Goal: Transaction & Acquisition: Purchase product/service

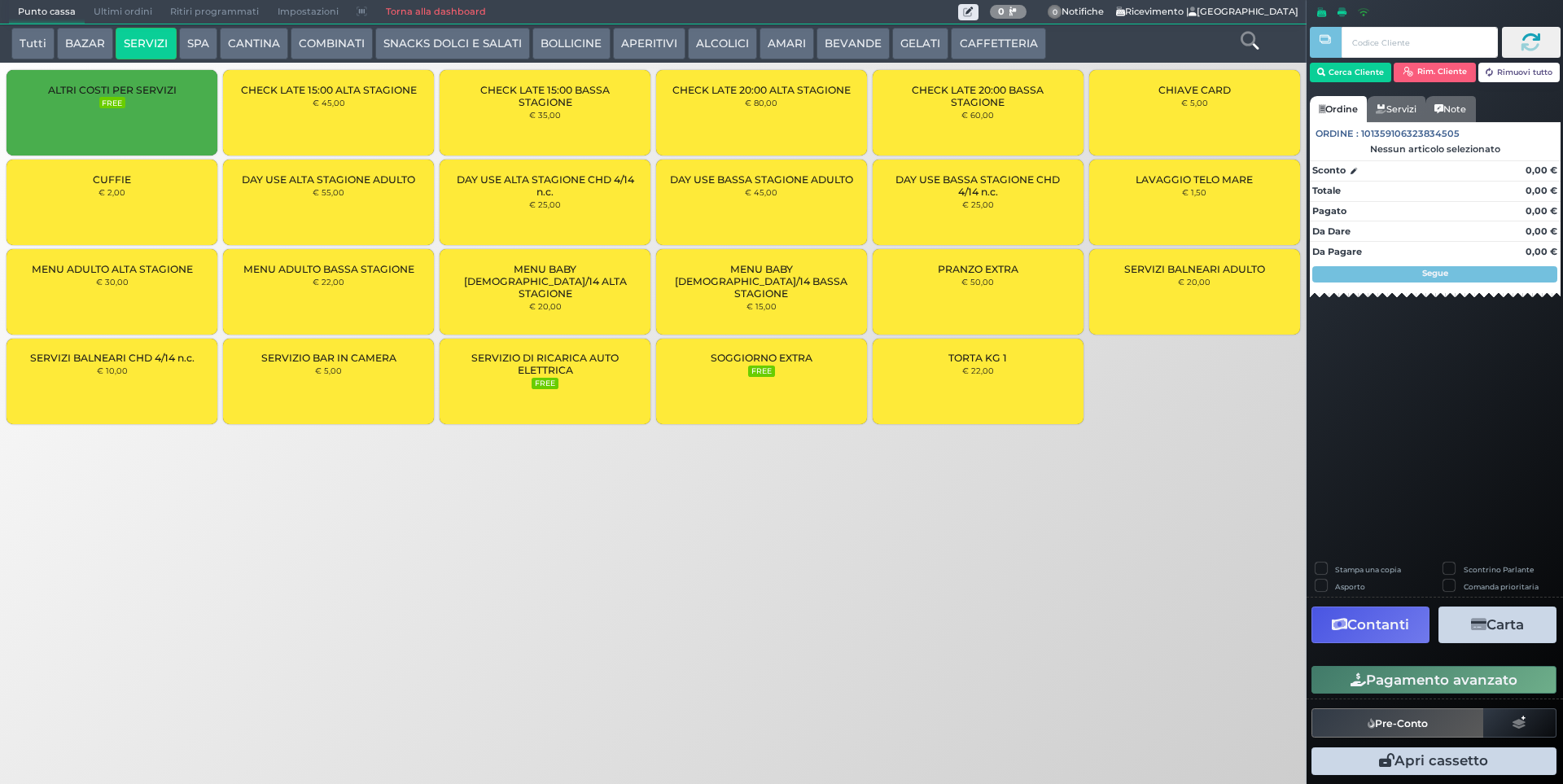
click at [128, 213] on div "CUFFIE € 2,00" at bounding box center [112, 202] width 211 height 86
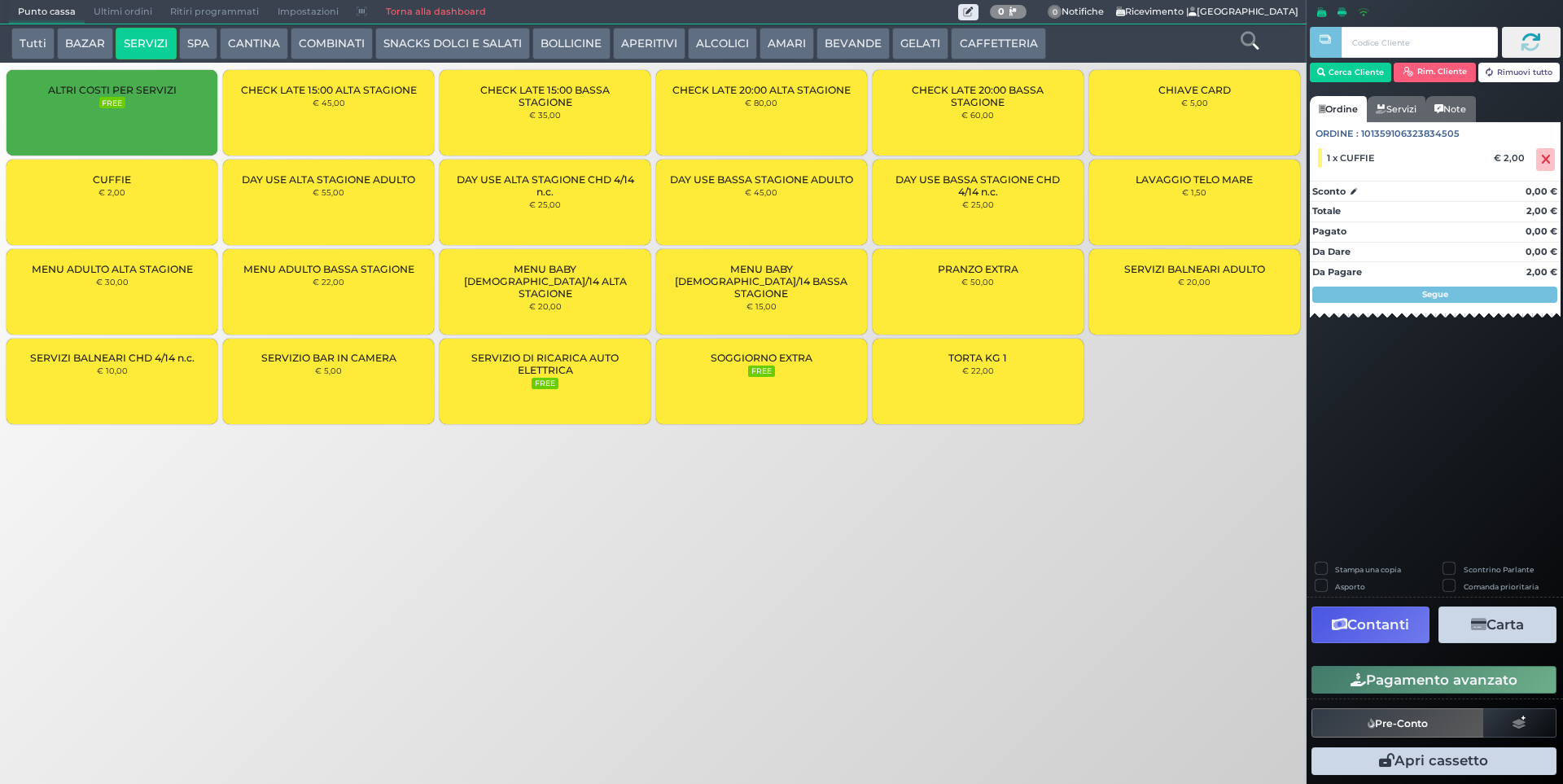
drag, startPoint x: 179, startPoint y: 207, endPoint x: 186, endPoint y: 207, distance: 7.0
click at [179, 207] on div "CUFFIE € 2,00" at bounding box center [112, 202] width 211 height 86
click at [1367, 73] on button "Cerca Cliente" at bounding box center [1351, 72] width 82 height 20
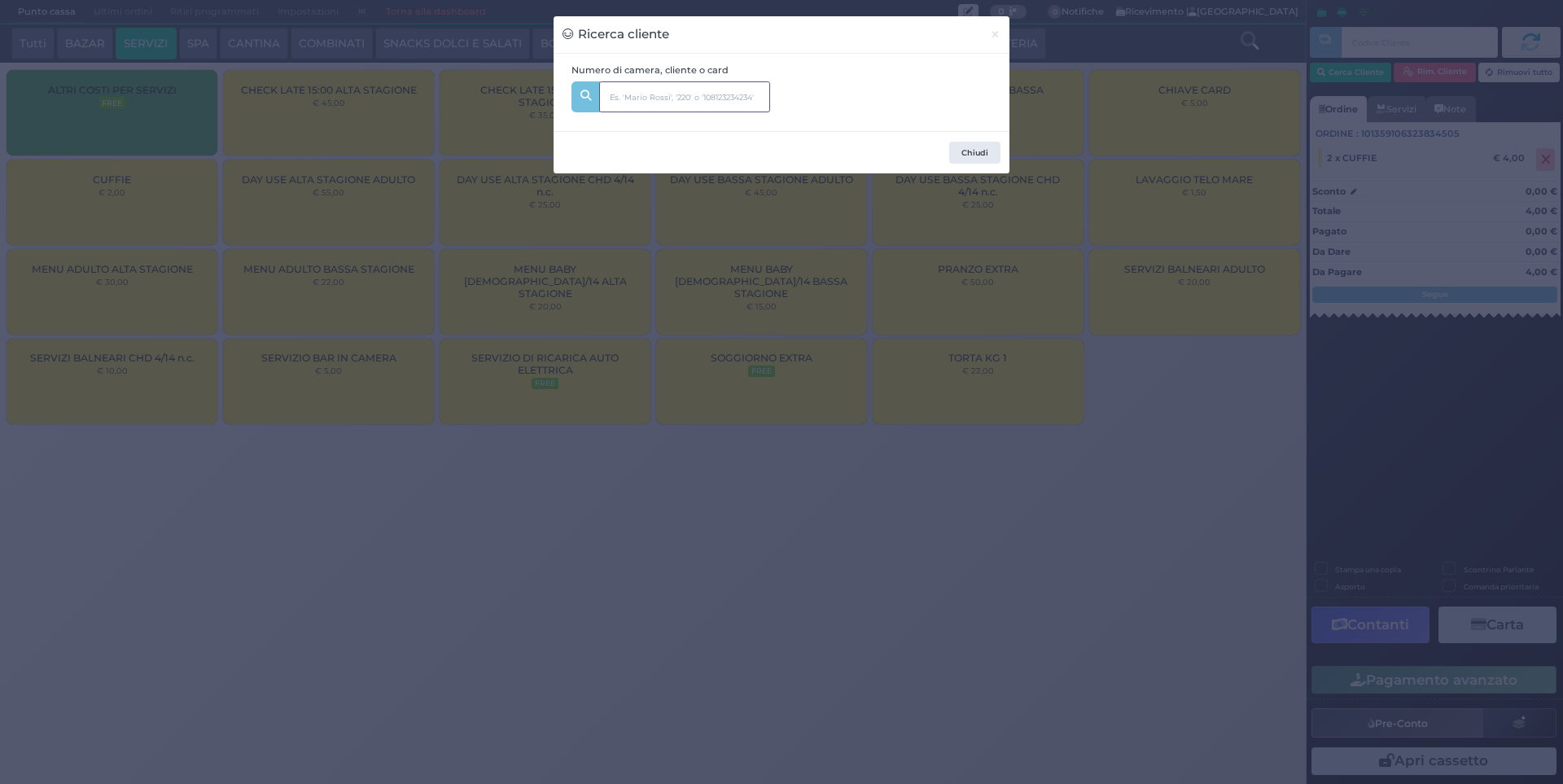
click at [635, 94] on input "text" at bounding box center [685, 97] width 171 height 31
type input "148"
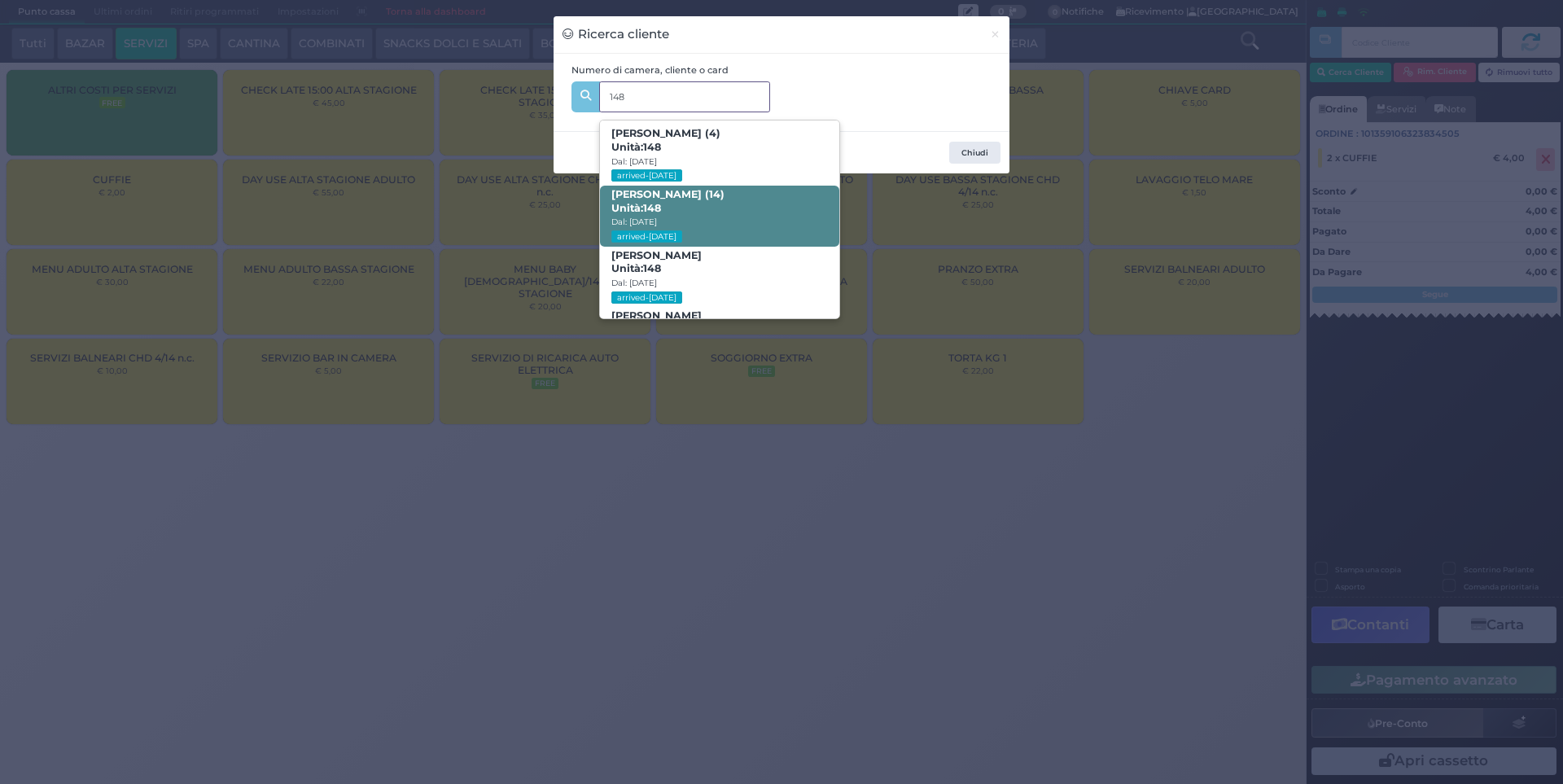
scroll to position [77, 0]
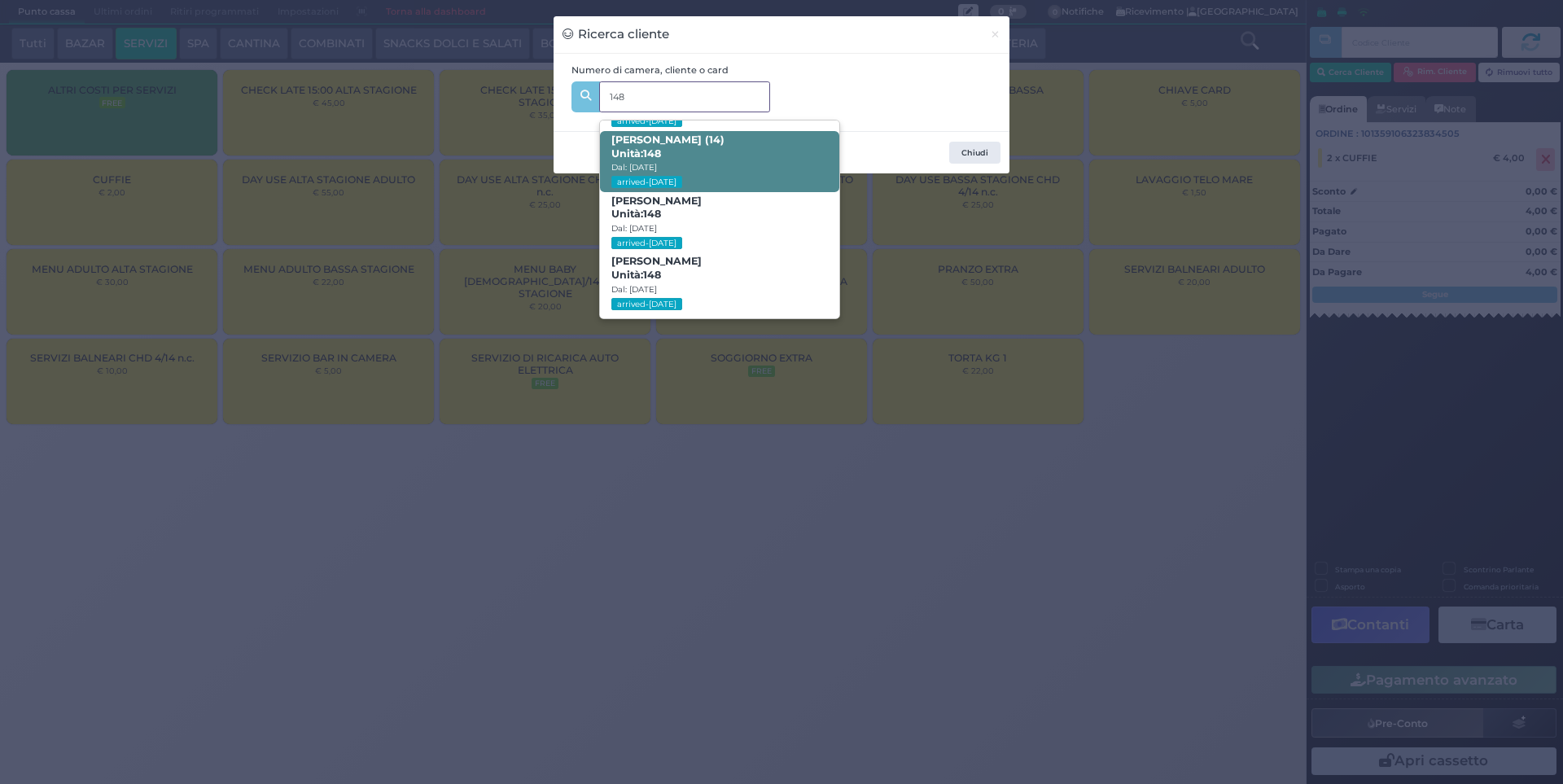
click at [780, 173] on span "FEDERICO ZACCARIA (14) Unità: 148 Dal: 31/08/2025 arrived-today" at bounding box center [719, 162] width 239 height 61
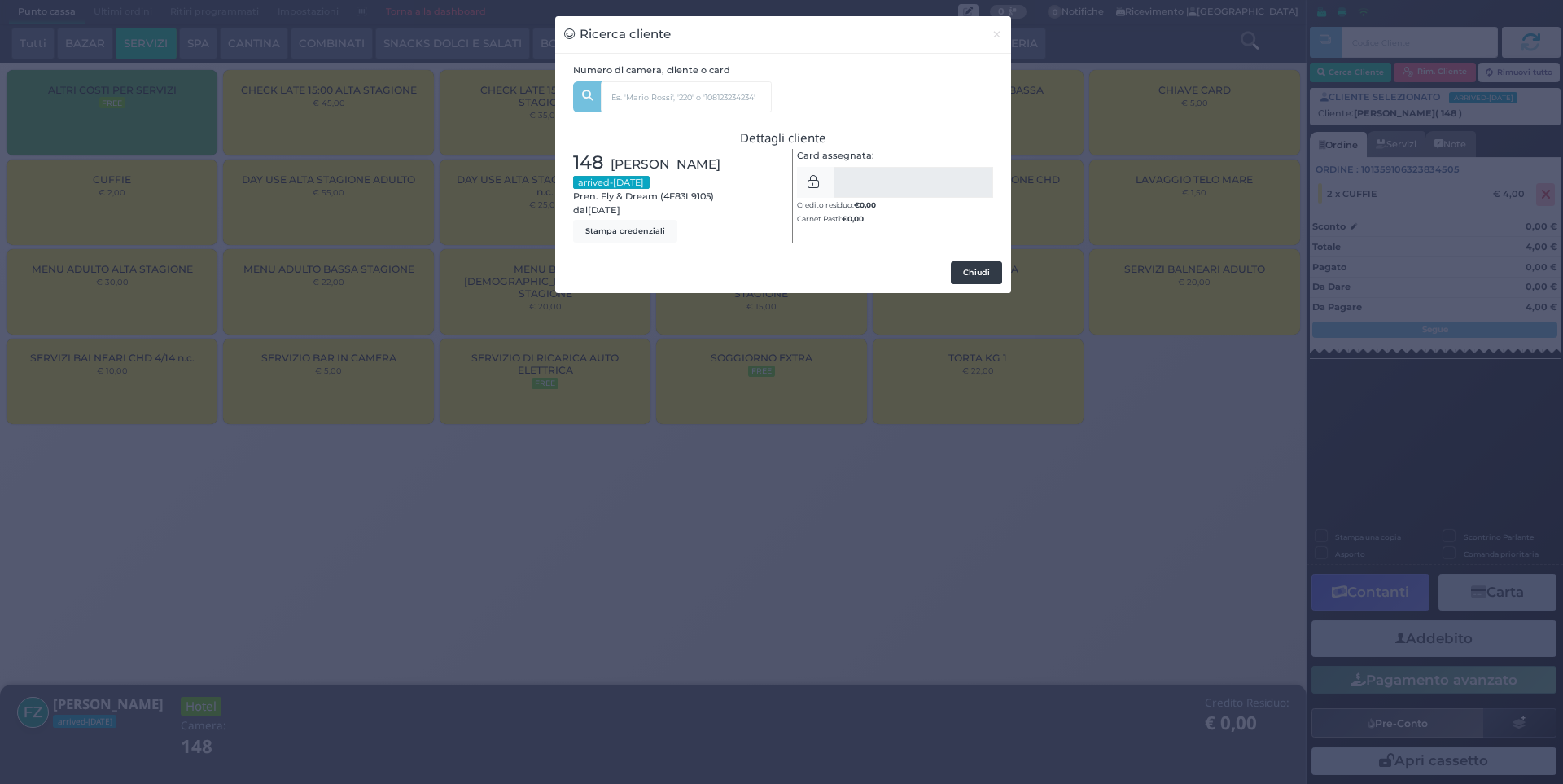
click at [983, 270] on button "Chiudi" at bounding box center [976, 272] width 51 height 23
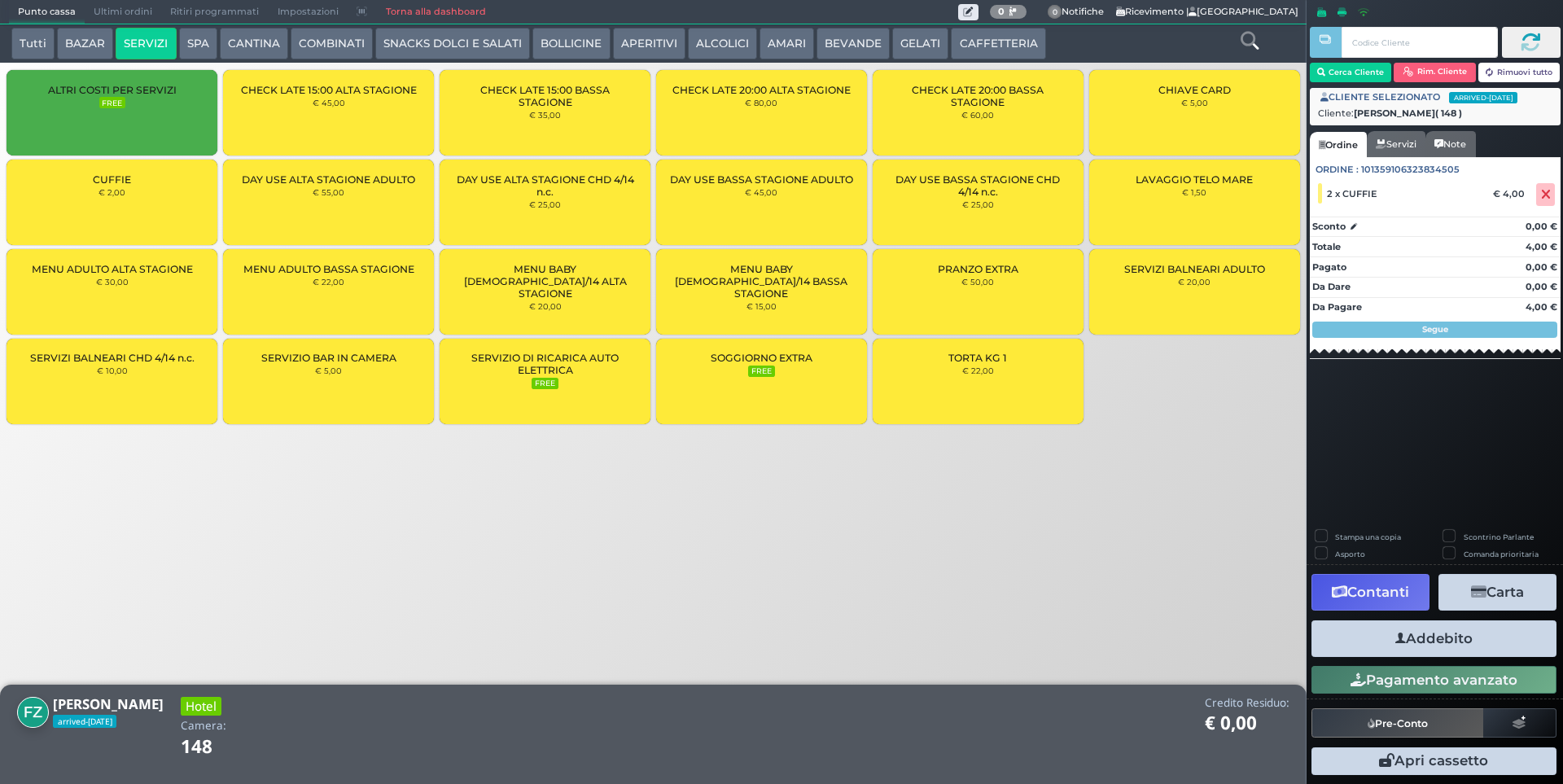
click at [1447, 636] on button "Addebito" at bounding box center [1435, 639] width 245 height 37
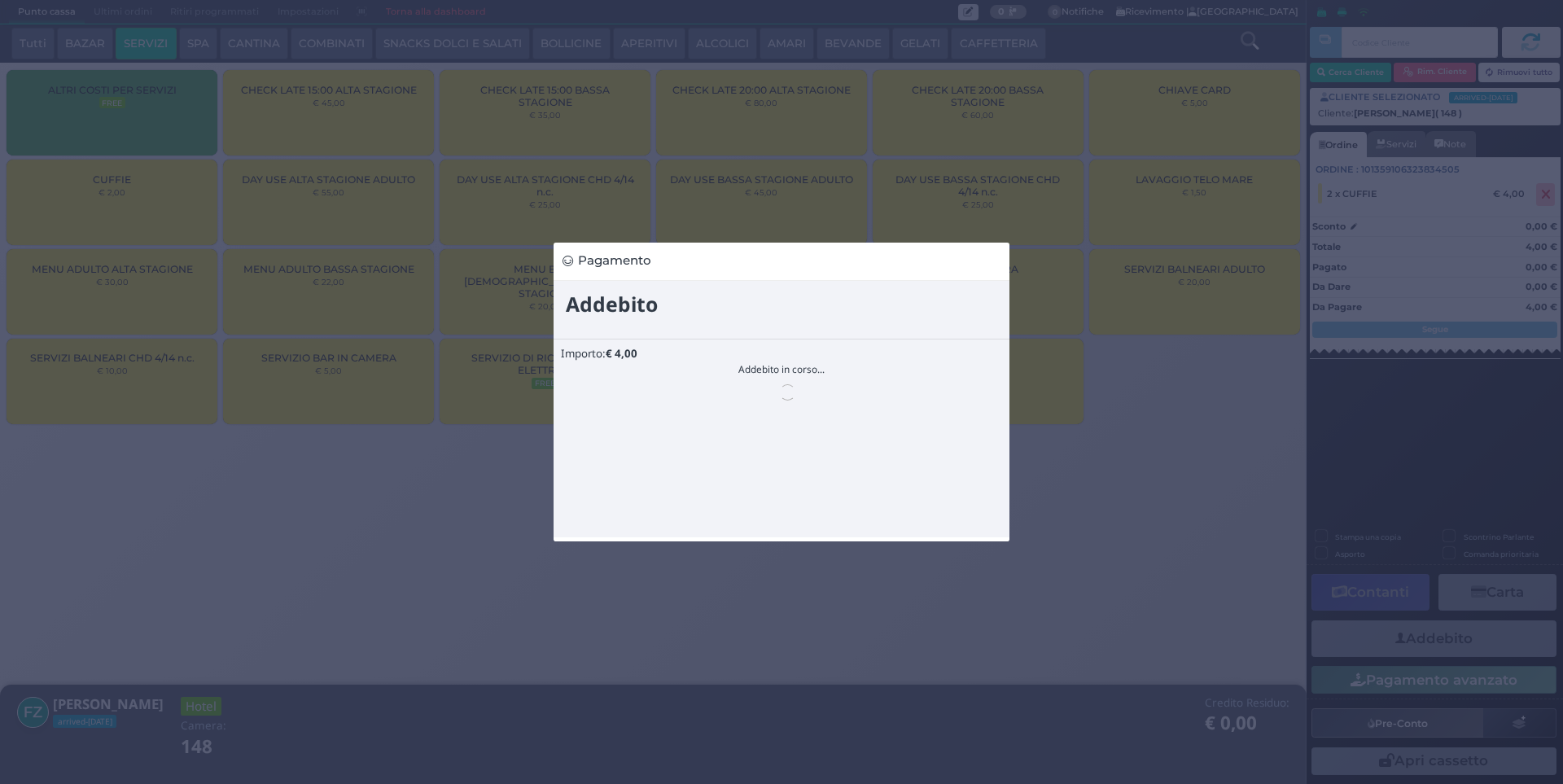
scroll to position [0, 0]
